Goal: Task Accomplishment & Management: Manage account settings

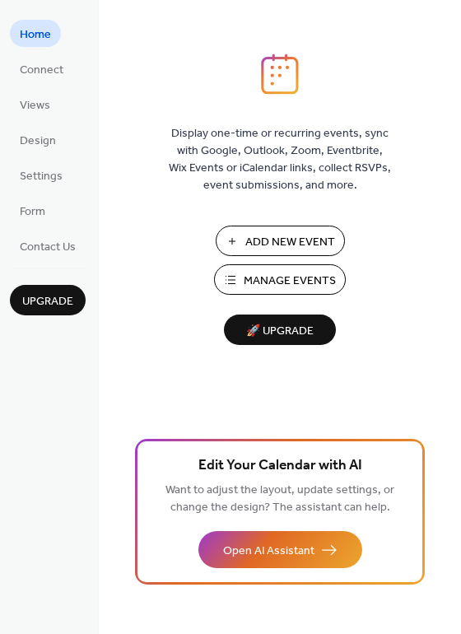
click at [312, 283] on span "Manage Events" at bounding box center [290, 281] width 92 height 17
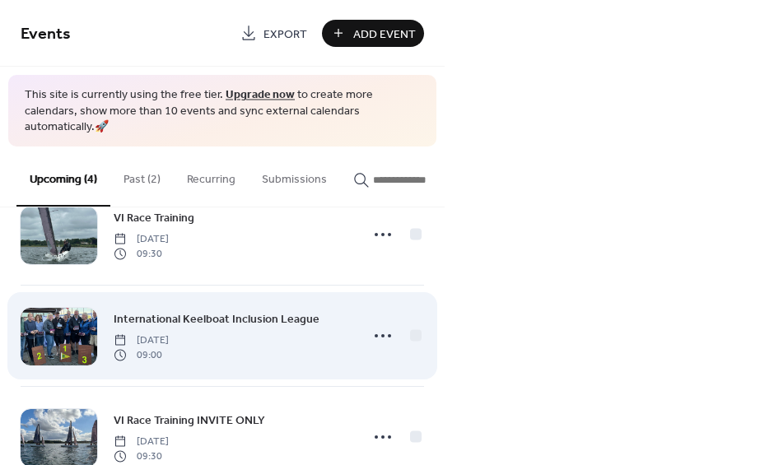
scroll to position [96, 0]
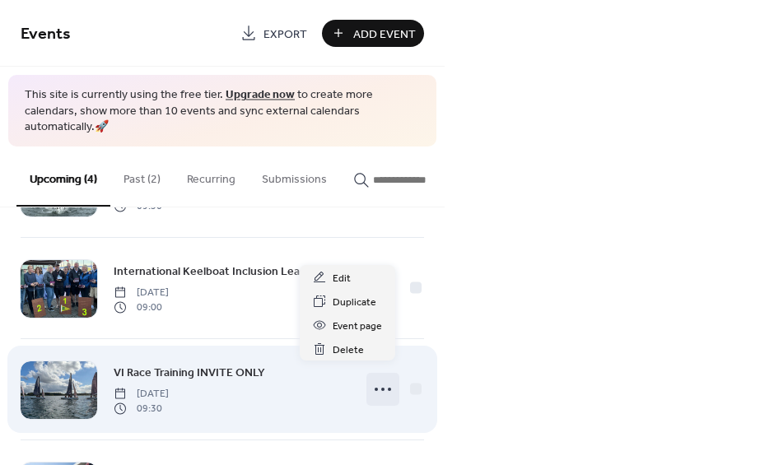
click at [381, 388] on circle at bounding box center [382, 389] width 3 height 3
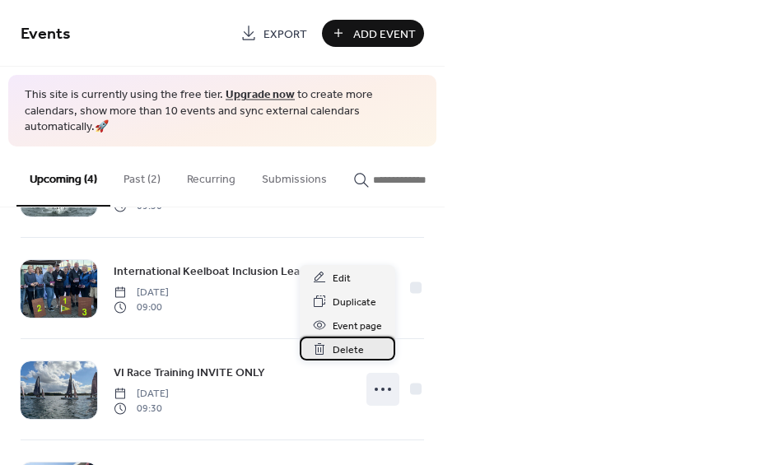
click at [380, 352] on div "Delete" at bounding box center [348, 349] width 96 height 24
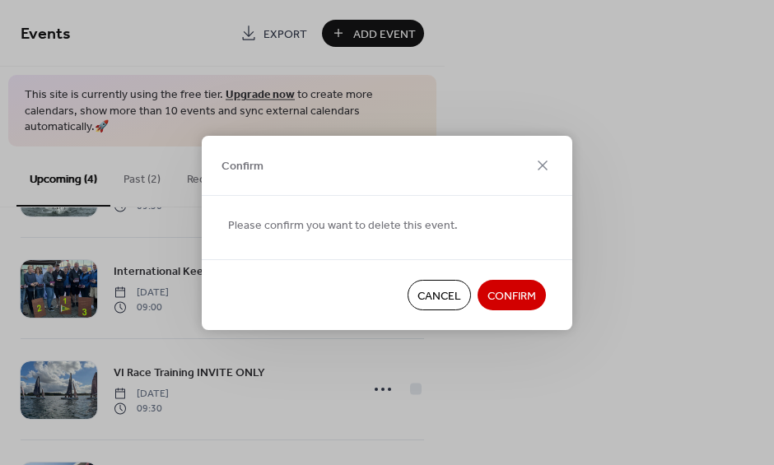
click at [526, 300] on span "Confirm" at bounding box center [512, 296] width 49 height 17
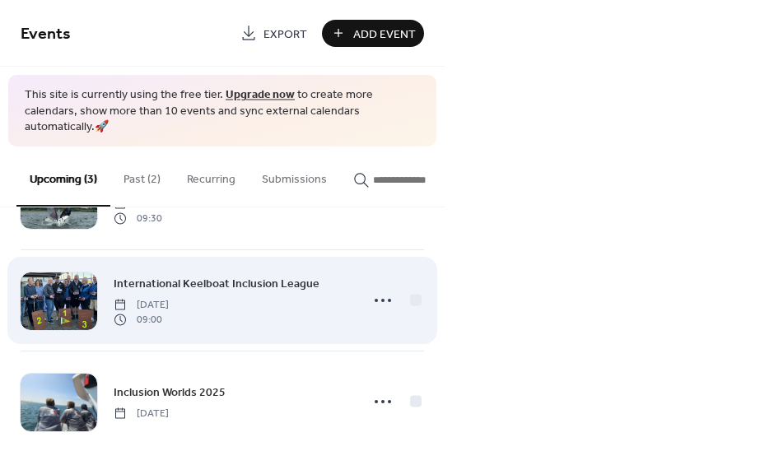
scroll to position [82, 0]
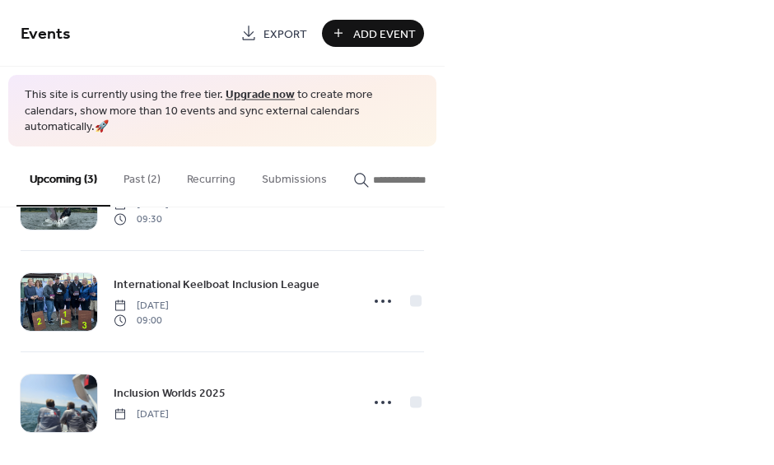
click at [153, 159] on button "Past (2)" at bounding box center [141, 176] width 63 height 58
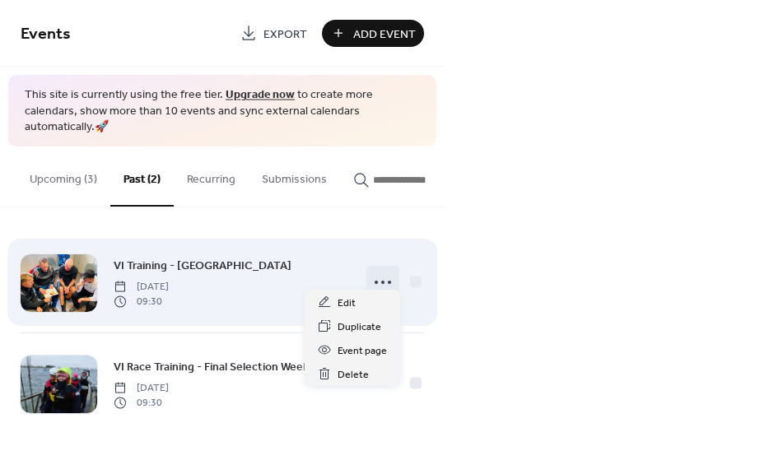
click at [386, 271] on icon at bounding box center [383, 282] width 26 height 26
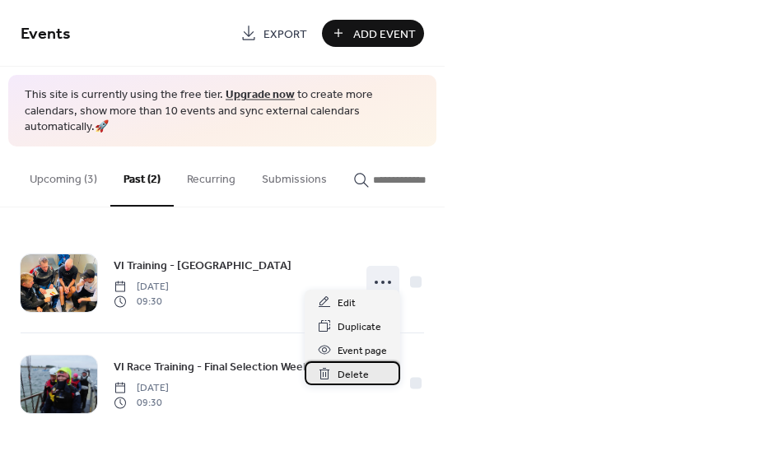
click at [367, 371] on span "Delete" at bounding box center [353, 375] width 31 height 17
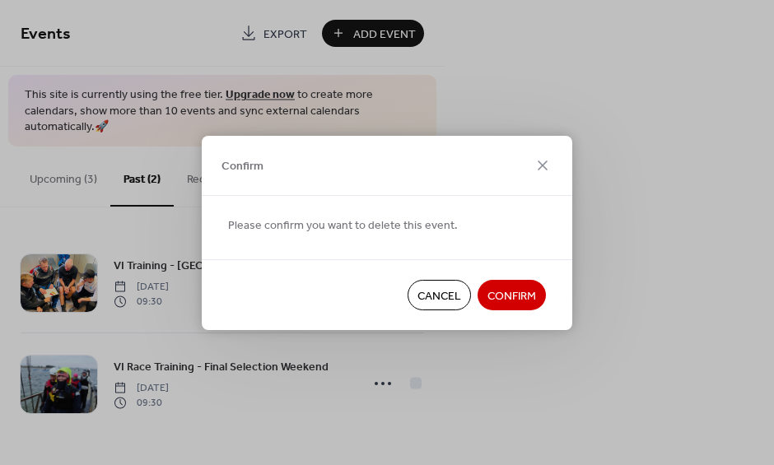
click at [525, 296] on span "Confirm" at bounding box center [512, 296] width 49 height 17
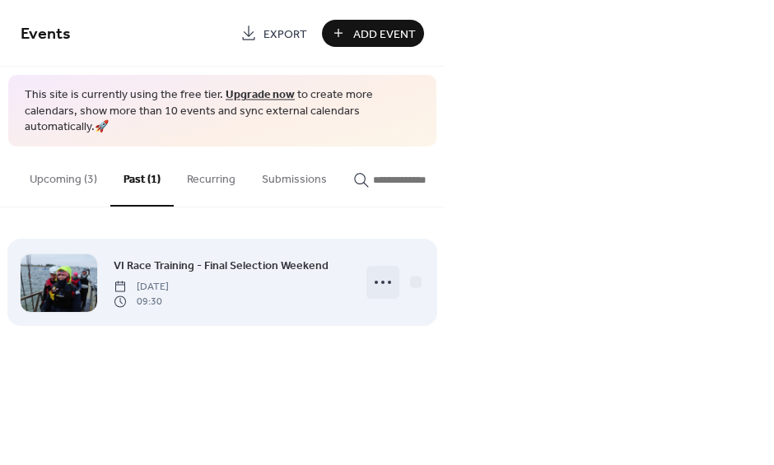
click at [384, 281] on circle at bounding box center [382, 282] width 3 height 3
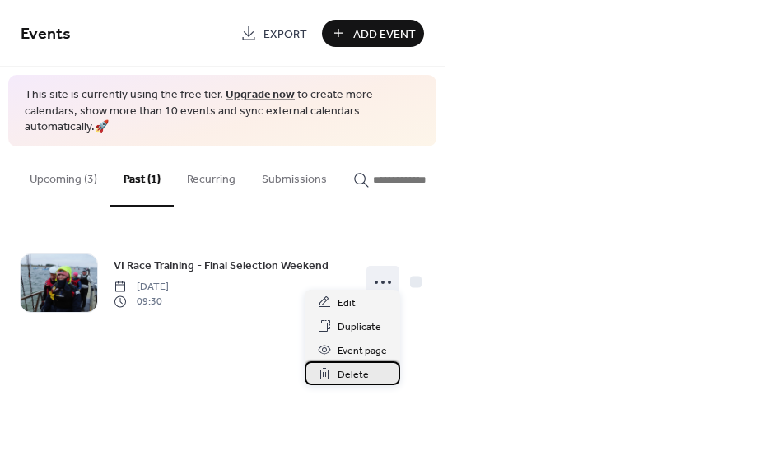
click at [376, 378] on div "Delete" at bounding box center [353, 374] width 96 height 24
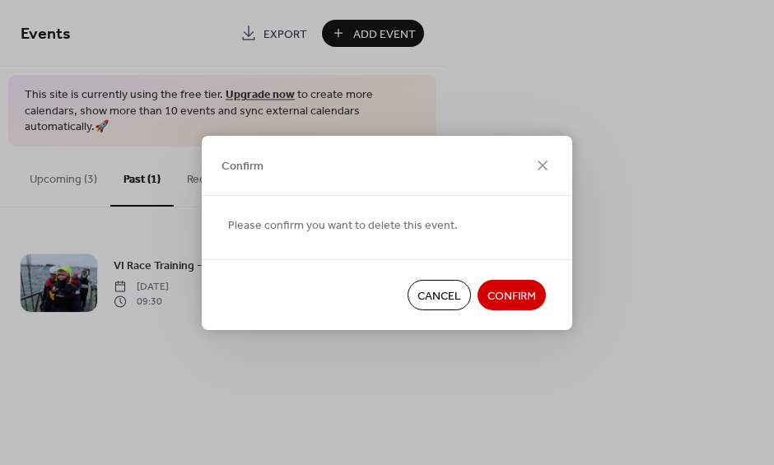
click at [501, 291] on span "Confirm" at bounding box center [512, 296] width 49 height 17
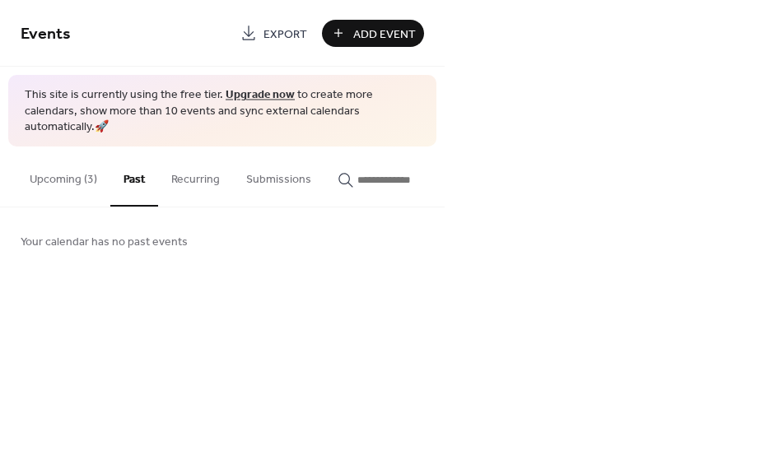
click at [71, 161] on button "Upcoming (3)" at bounding box center [63, 176] width 94 height 58
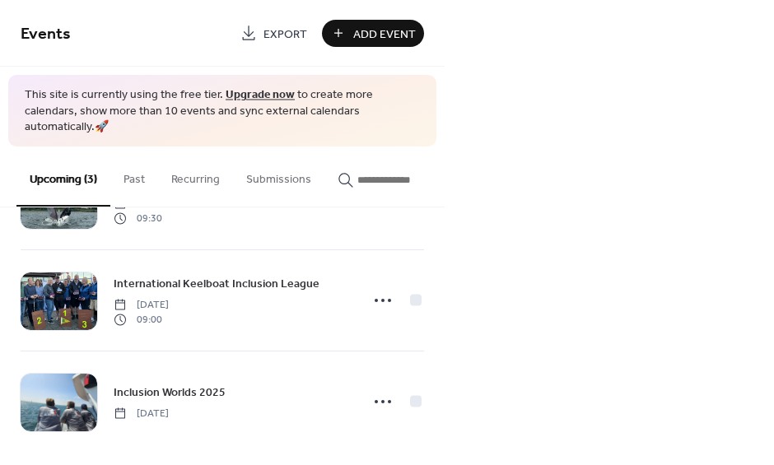
scroll to position [82, 0]
